Goal: Task Accomplishment & Management: Use online tool/utility

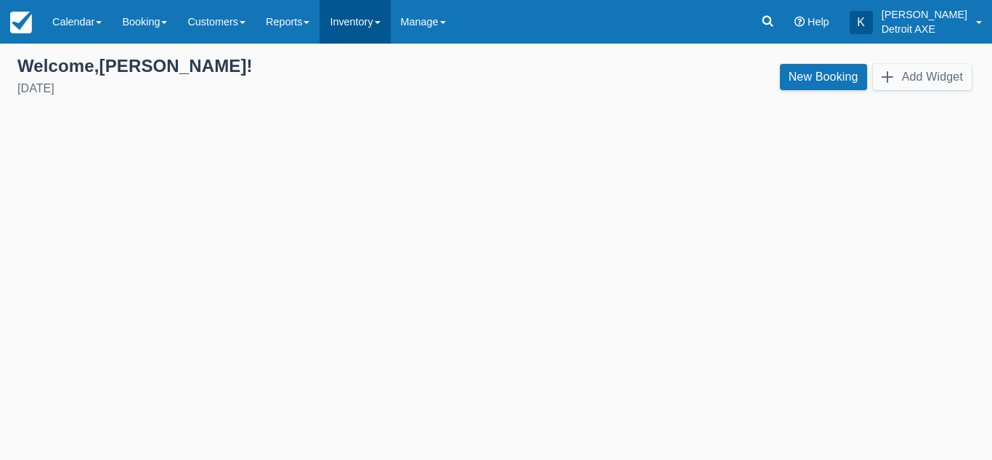
click at [383, 37] on link "Inventory" at bounding box center [354, 22] width 70 height 44
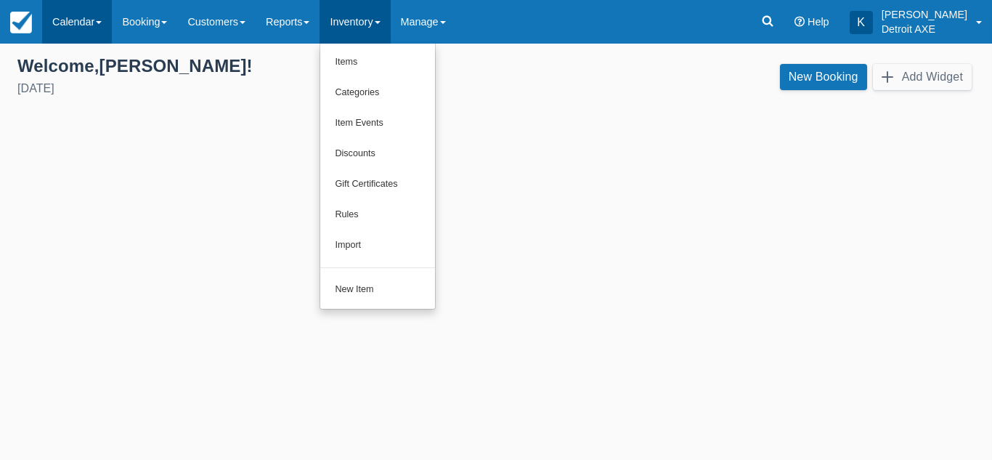
click at [97, 9] on link "Calendar" at bounding box center [77, 22] width 70 height 44
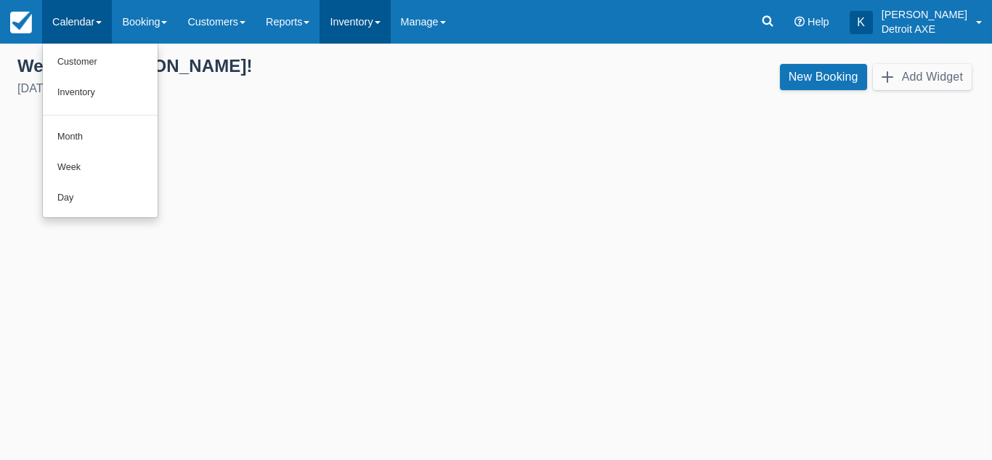
click at [362, 13] on link "Inventory" at bounding box center [354, 22] width 70 height 44
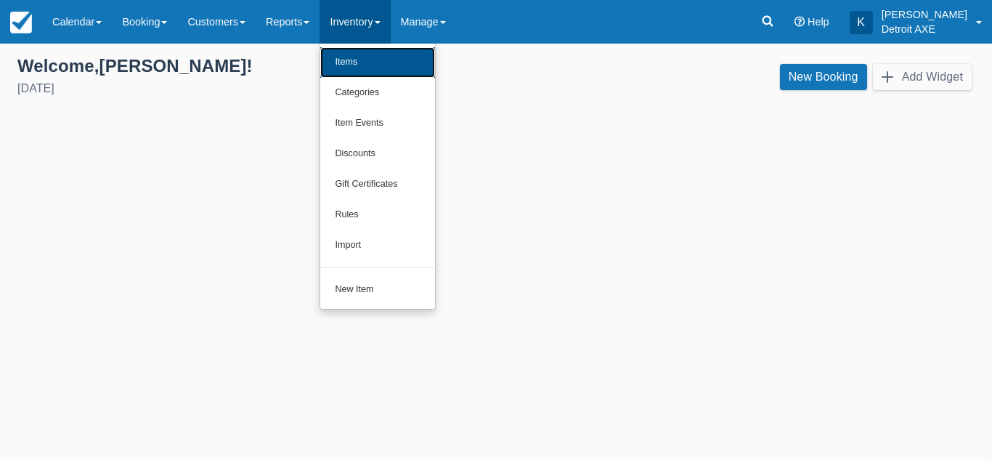
click at [367, 56] on link "Items" at bounding box center [377, 62] width 115 height 30
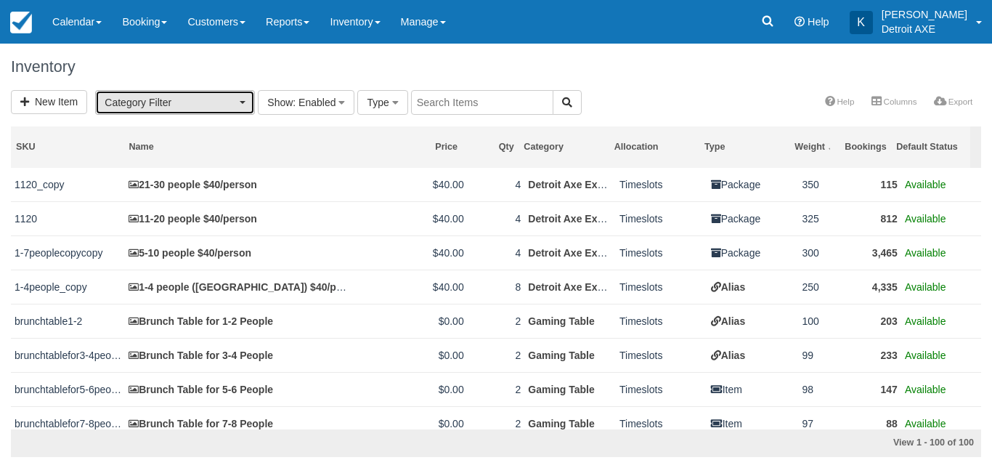
click at [242, 110] on button "Category Filter" at bounding box center [175, 102] width 160 height 25
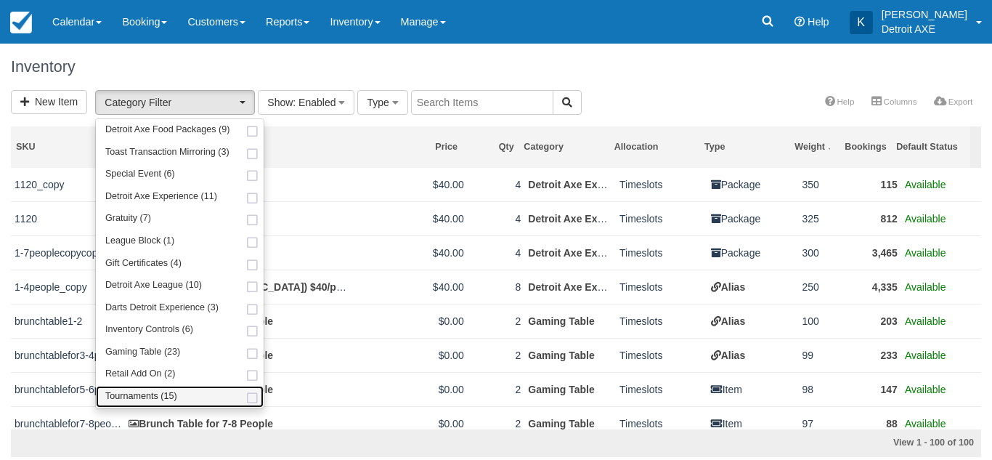
click at [189, 392] on link "Tournaments (15)" at bounding box center [180, 397] width 168 height 23
select select "13"
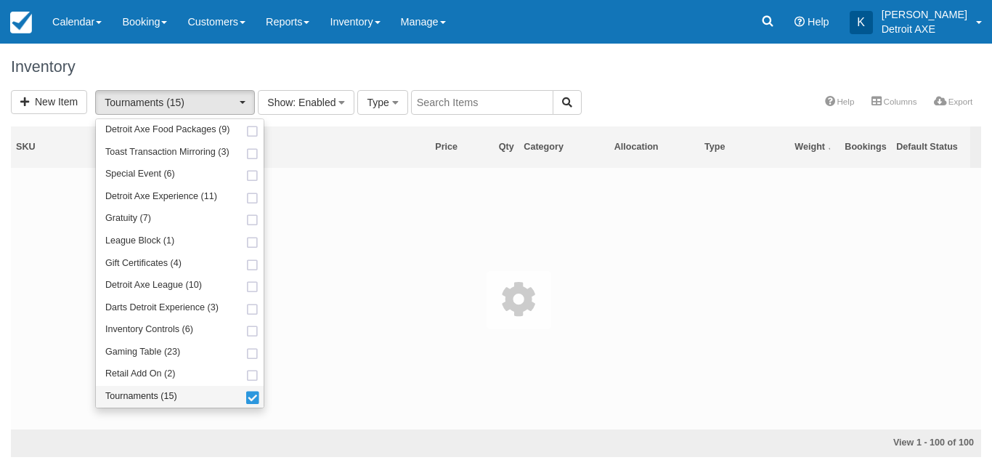
scroll to position [145, 0]
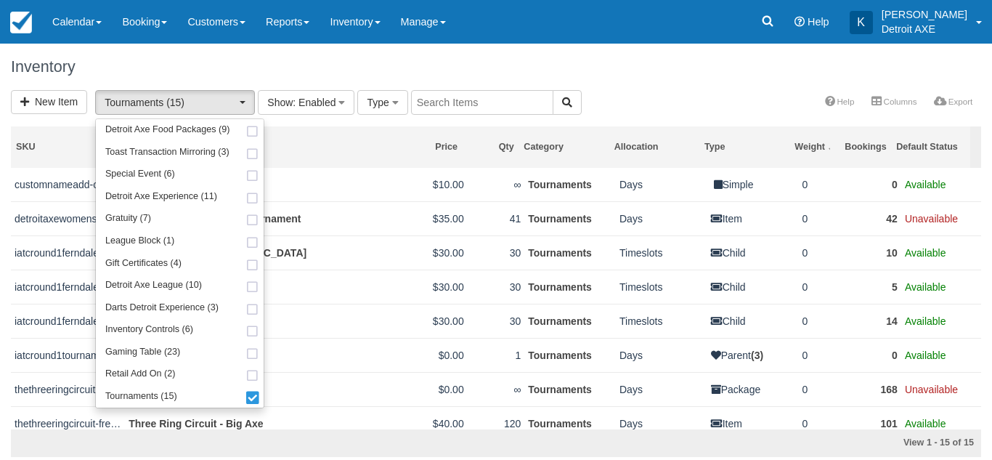
click at [411, 59] on h1 "Inventory" at bounding box center [496, 66] width 970 height 17
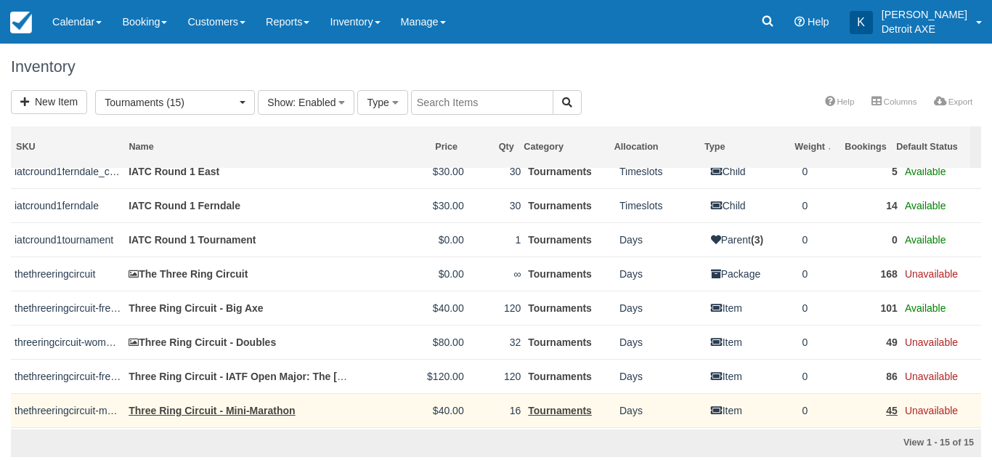
scroll to position [0, 0]
